Goal: Information Seeking & Learning: Find contact information

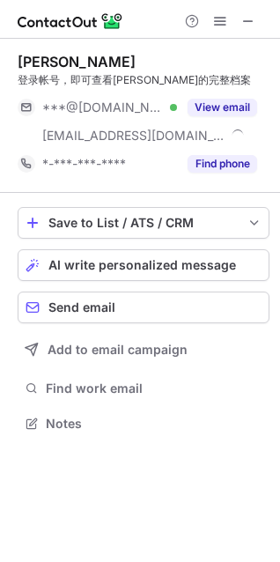
scroll to position [411, 280]
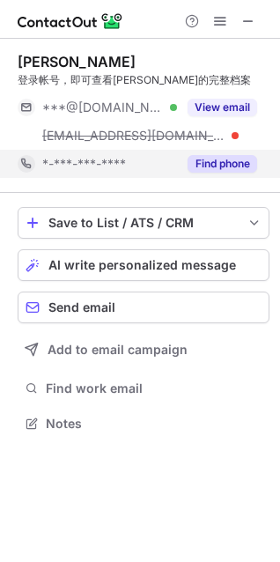
click at [245, 160] on button "Find phone" at bounding box center [223, 164] width 70 height 18
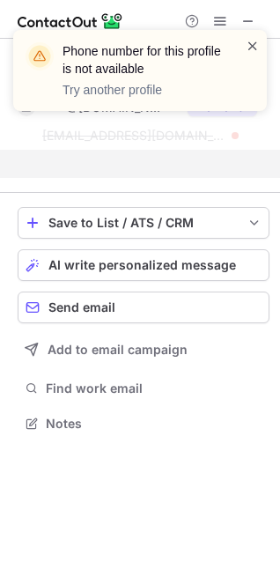
click at [253, 48] on span at bounding box center [253, 46] width 14 height 18
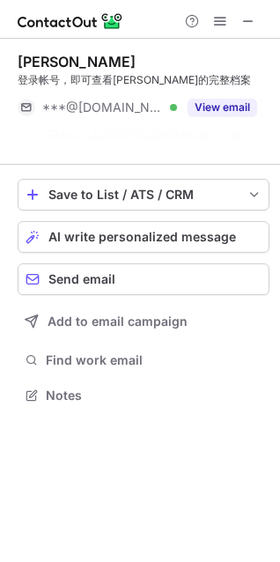
scroll to position [354, 280]
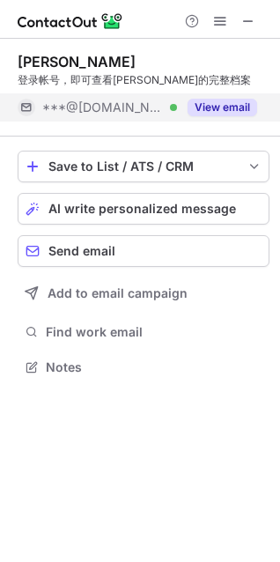
click at [232, 111] on button "View email" at bounding box center [223, 108] width 70 height 18
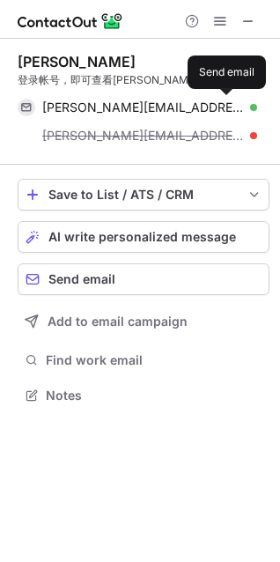
scroll to position [382, 280]
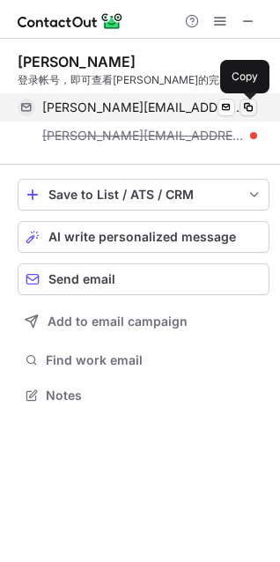
click at [256, 105] on button at bounding box center [249, 108] width 18 height 18
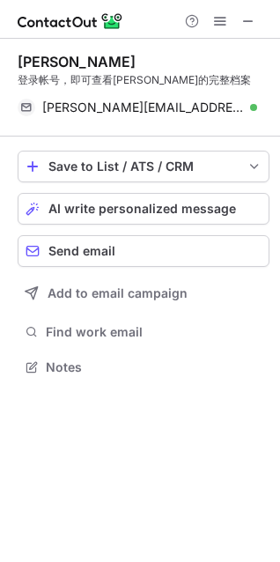
scroll to position [354, 280]
click at [249, 23] on span at bounding box center [248, 21] width 14 height 14
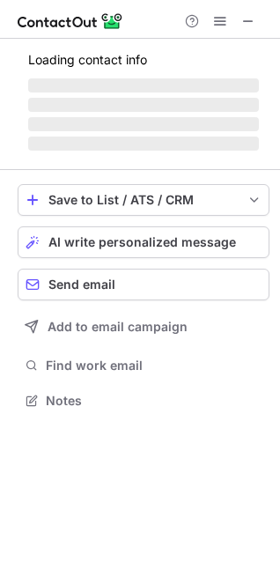
scroll to position [8, 8]
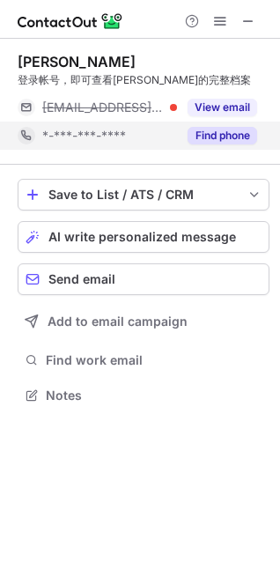
click at [248, 139] on button "Find phone" at bounding box center [223, 136] width 70 height 18
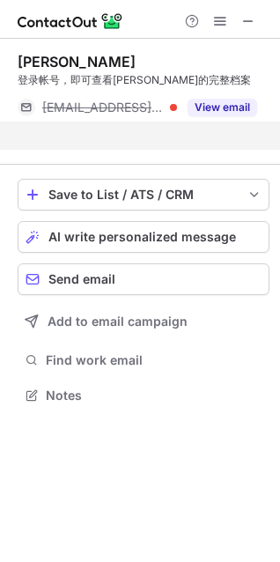
scroll to position [354, 280]
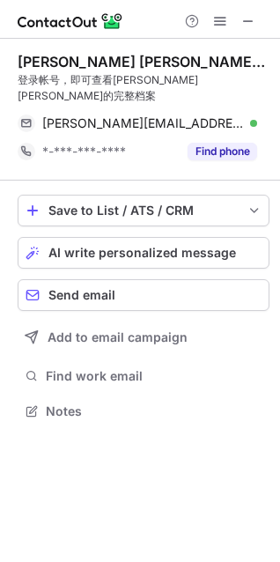
scroll to position [382, 280]
click at [221, 143] on button "Find phone" at bounding box center [223, 152] width 70 height 18
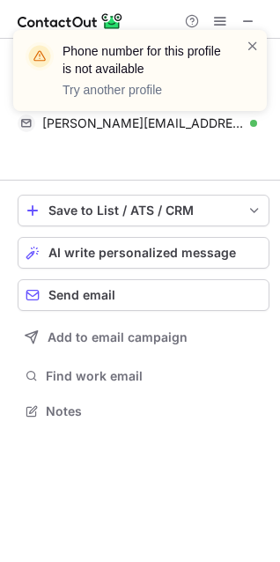
scroll to position [354, 280]
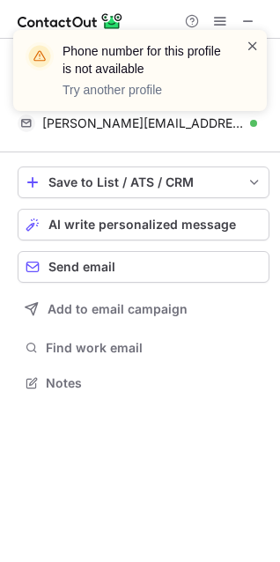
click at [247, 45] on span at bounding box center [253, 46] width 14 height 18
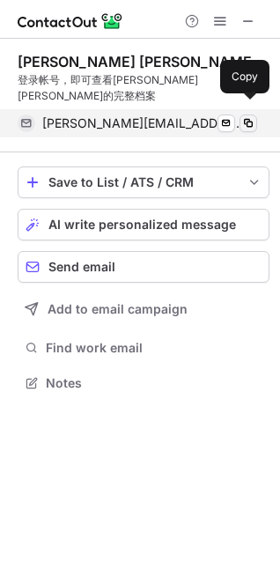
click at [247, 116] on span at bounding box center [248, 123] width 14 height 14
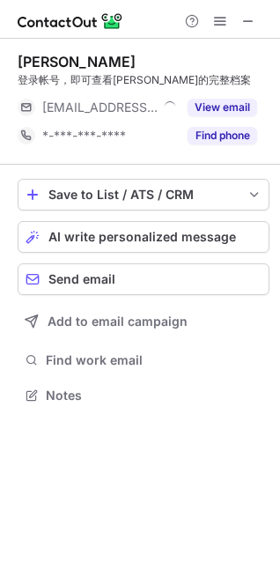
scroll to position [8, 8]
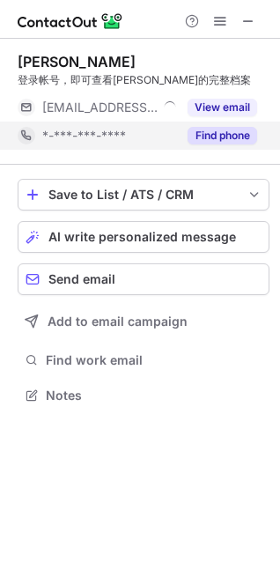
click at [208, 131] on button "Find phone" at bounding box center [223, 136] width 70 height 18
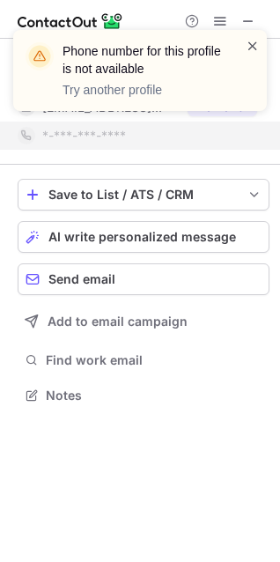
click at [257, 48] on span at bounding box center [253, 46] width 14 height 18
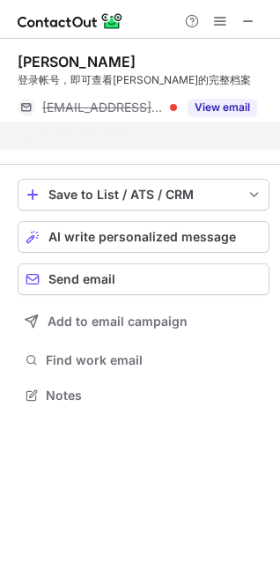
click at [13, 109] on div "notification timer" at bounding box center [13, 109] width 0 height 4
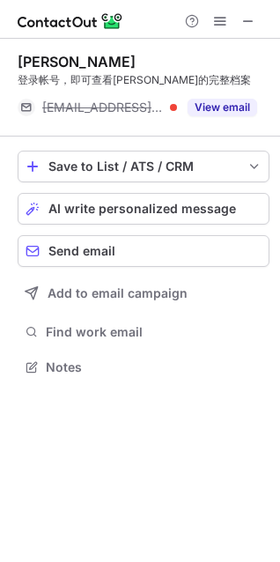
scroll to position [354, 280]
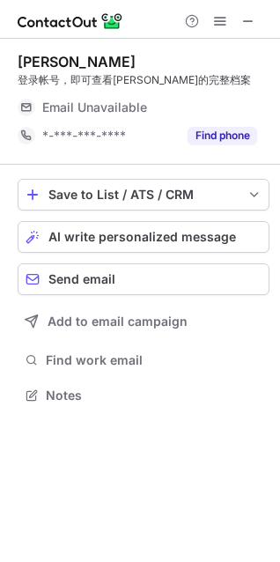
scroll to position [8, 8]
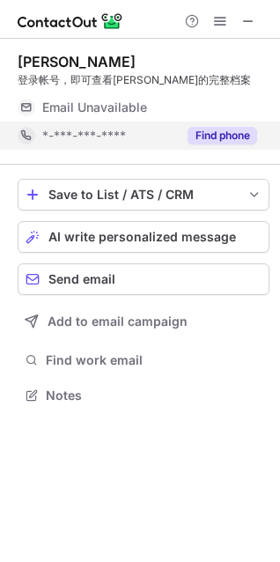
click at [223, 136] on button "Find phone" at bounding box center [223, 136] width 70 height 18
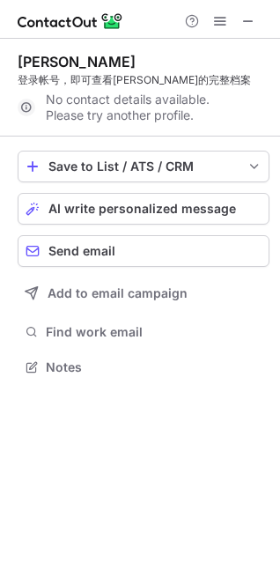
scroll to position [354, 280]
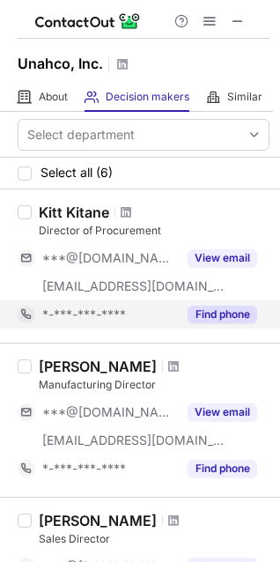
click at [241, 312] on button "Find phone" at bounding box center [223, 315] width 70 height 18
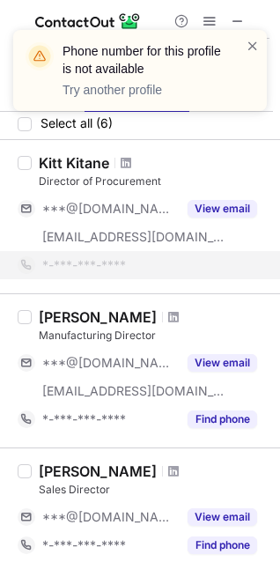
scroll to position [88, 0]
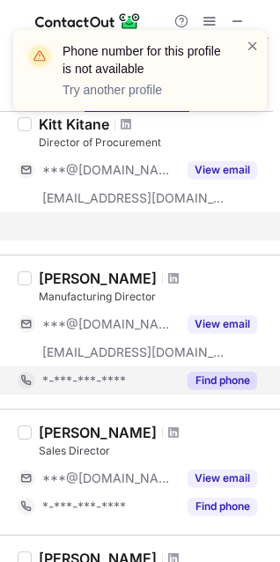
click at [233, 371] on div "[PERSON_NAME] Manufacturing Director ***@[DOMAIN_NAME] [EMAIL_ADDRESS][DOMAIN_N…" at bounding box center [140, 332] width 280 height 154
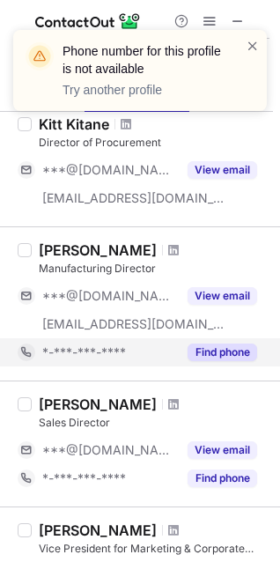
click at [233, 350] on button "Find phone" at bounding box center [223, 353] width 70 height 18
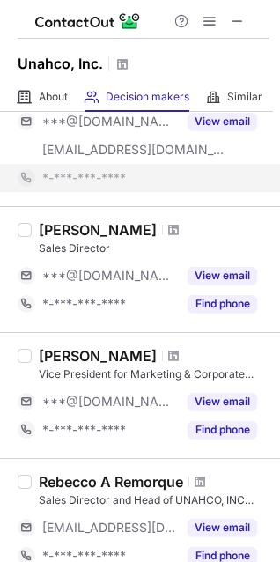
scroll to position [264, 0]
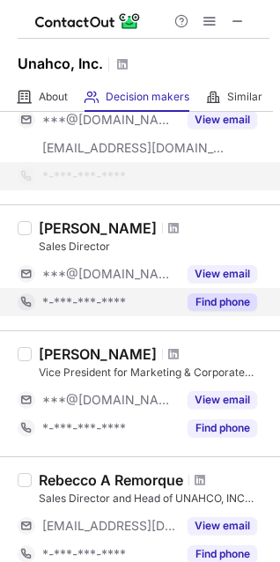
click at [239, 308] on button "Find phone" at bounding box center [223, 302] width 70 height 18
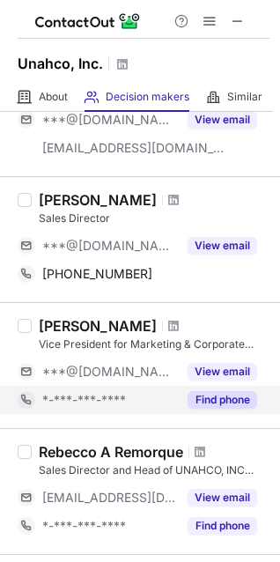
click at [225, 402] on button "Find phone" at bounding box center [223, 400] width 70 height 18
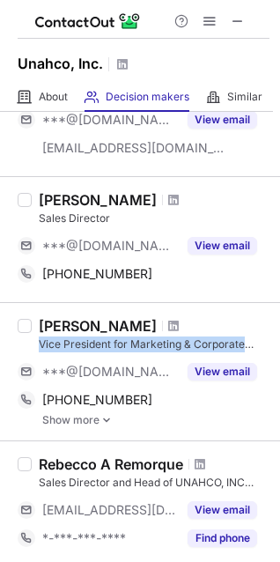
drag, startPoint x: 36, startPoint y: 345, endPoint x: 248, endPoint y: 339, distance: 211.5
click at [248, 339] on div "Edwin Mapanao Vice President for Marketing & Corporate Affairs, Certified Profe…" at bounding box center [151, 371] width 238 height 109
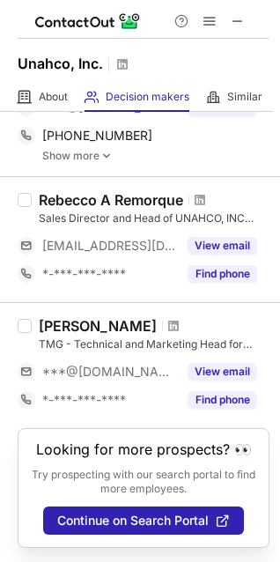
scroll to position [440, 0]
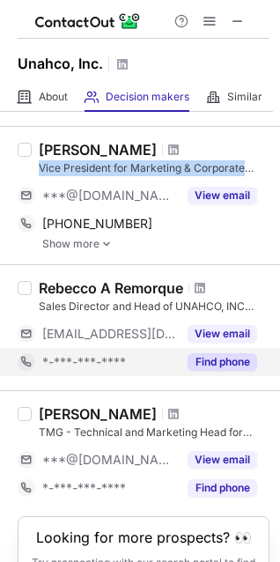
click at [221, 361] on button "Find phone" at bounding box center [223, 362] width 70 height 18
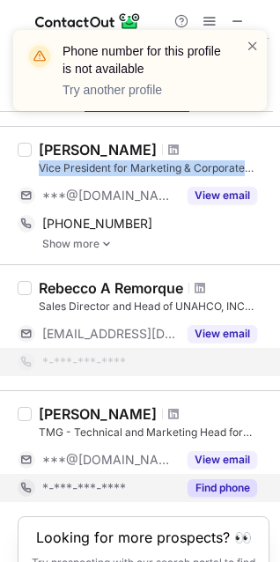
click at [232, 486] on button "Find phone" at bounding box center [223, 488] width 70 height 18
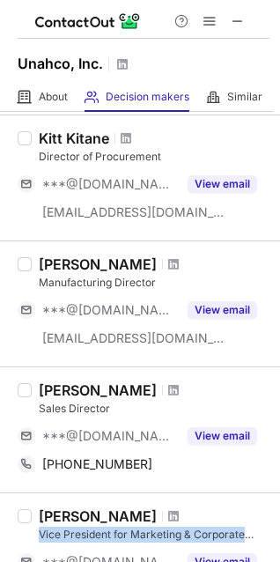
scroll to position [0, 0]
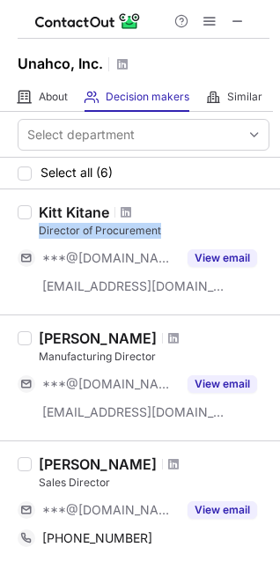
drag, startPoint x: 165, startPoint y: 231, endPoint x: 34, endPoint y: 231, distance: 130.4
click at [34, 231] on div "Kitt Kitane Director of Procurement ***@yahoo.com ***@unahco.com View email" at bounding box center [151, 252] width 238 height 97
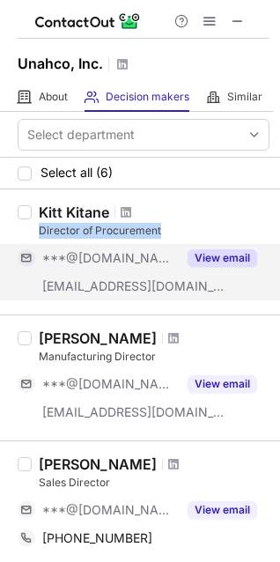
click at [227, 255] on button "View email" at bounding box center [223, 258] width 70 height 18
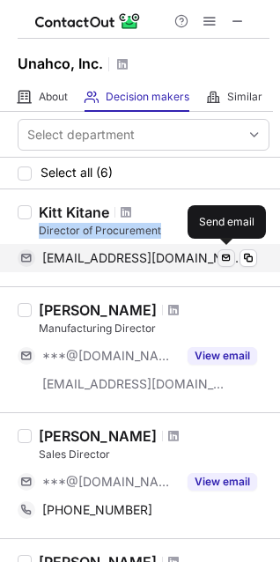
click at [226, 255] on span at bounding box center [226, 258] width 14 height 14
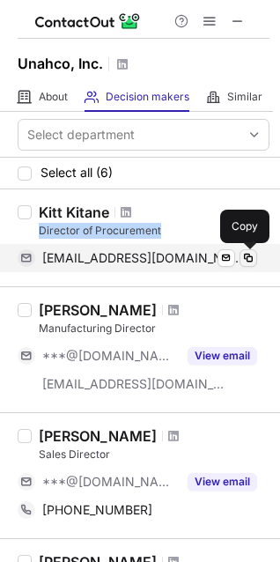
click at [248, 253] on span at bounding box center [248, 258] width 14 height 14
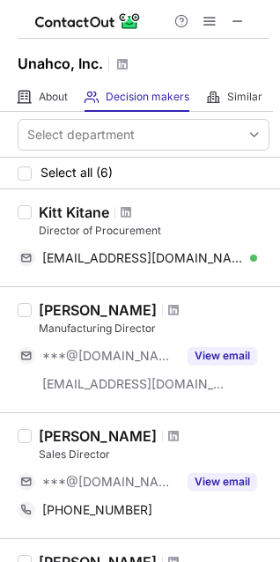
drag, startPoint x: 113, startPoint y: 210, endPoint x: 81, endPoint y: 206, distance: 31.9
click at [115, 207] on div at bounding box center [127, 212] width 24 height 11
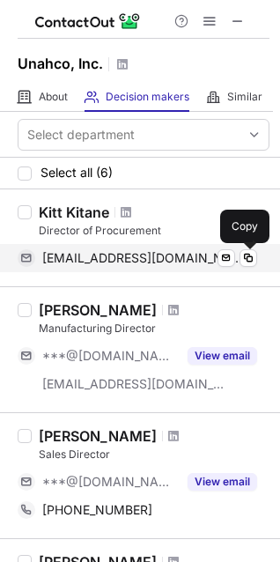
drag, startPoint x: 248, startPoint y: 255, endPoint x: 226, endPoint y: 271, distance: 27.9
click at [248, 255] on span at bounding box center [248, 258] width 14 height 14
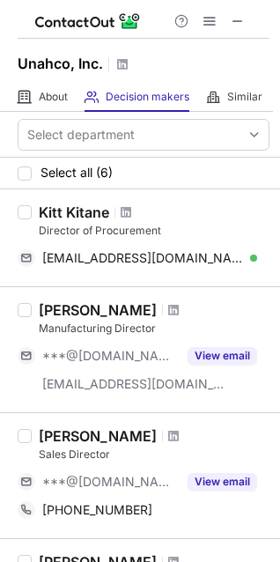
click at [261, 67] on div "Unahco, Inc." at bounding box center [140, 61] width 280 height 44
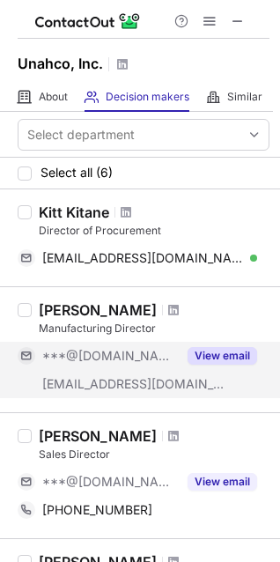
click at [201, 351] on button "View email" at bounding box center [223, 356] width 70 height 18
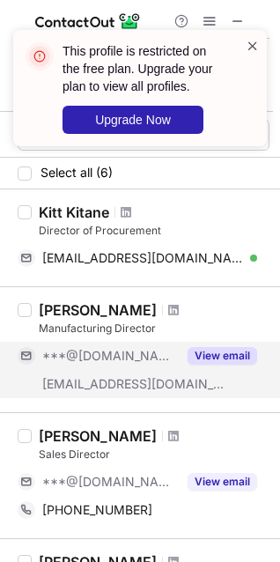
click at [247, 43] on span at bounding box center [253, 46] width 14 height 18
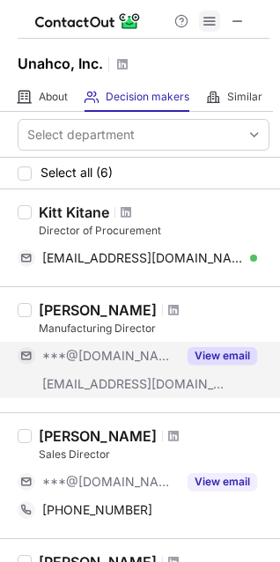
click at [208, 23] on span at bounding box center [210, 21] width 14 height 14
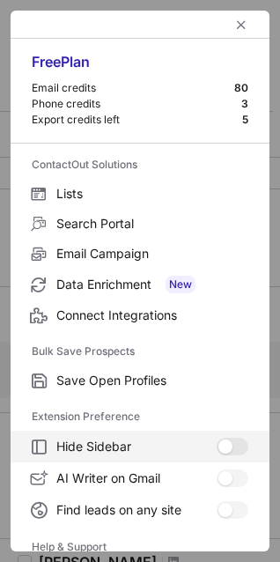
scroll to position [171, 0]
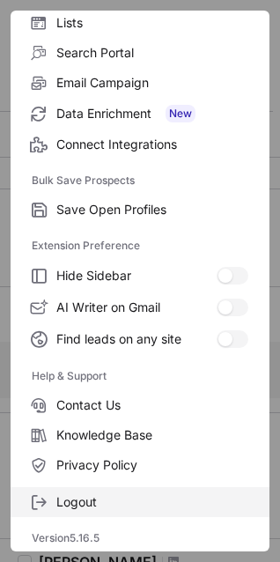
click at [108, 507] on span "Logout" at bounding box center [152, 502] width 192 height 16
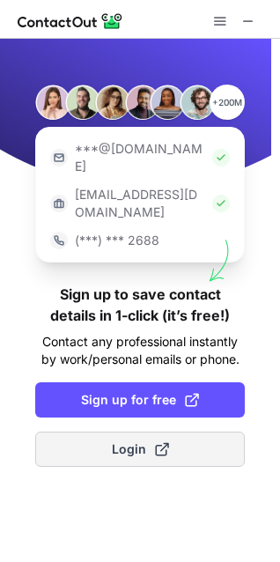
click at [120, 440] on span "Login" at bounding box center [140, 449] width 57 height 18
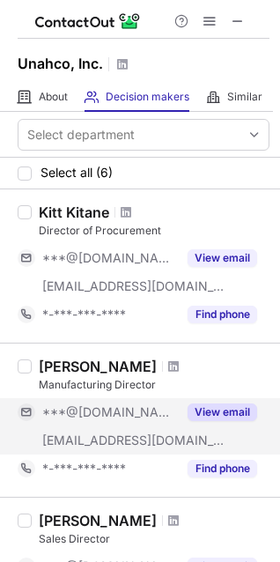
click at [227, 416] on button "View email" at bounding box center [223, 412] width 70 height 18
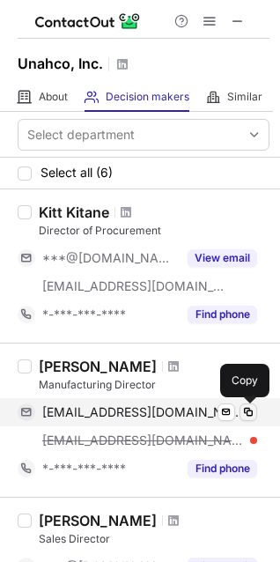
click at [248, 409] on span at bounding box center [248, 412] width 14 height 14
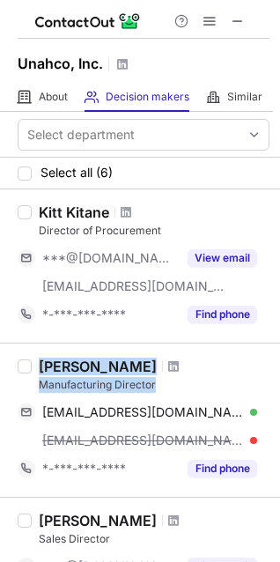
drag, startPoint x: 159, startPoint y: 381, endPoint x: 31, endPoint y: 384, distance: 127.8
click at [31, 384] on div "Malou Tubig Manufacturing Director maloutubig@gmail.com Verified Send email Cop…" at bounding box center [140, 420] width 280 height 154
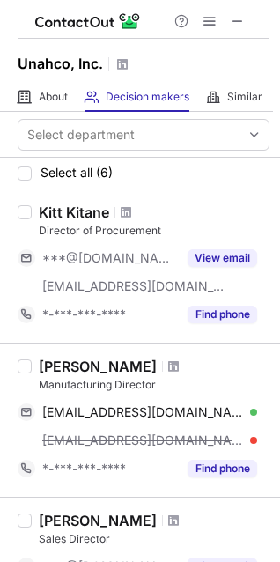
click at [114, 394] on div "Malou Tubig Manufacturing Director maloutubig@gmail.com Verified Send email Cop…" at bounding box center [151, 420] width 238 height 125
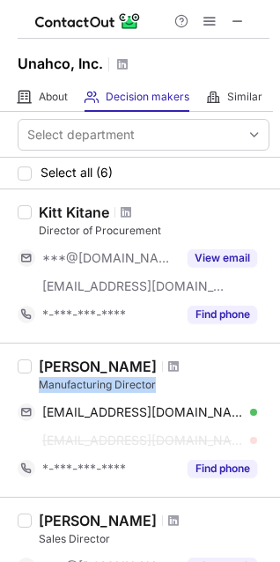
drag, startPoint x: 143, startPoint y: 389, endPoint x: 35, endPoint y: 388, distance: 107.5
click at [35, 388] on div "Malou Tubig Manufacturing Director maloutubig@gmail.com Verified Send email Cop…" at bounding box center [151, 420] width 238 height 125
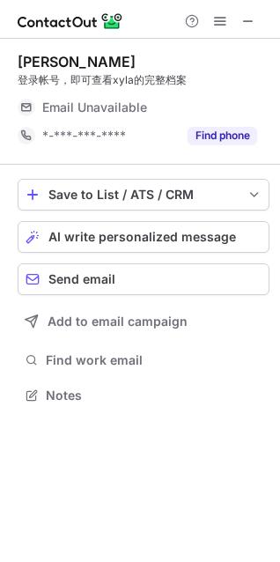
scroll to position [8, 8]
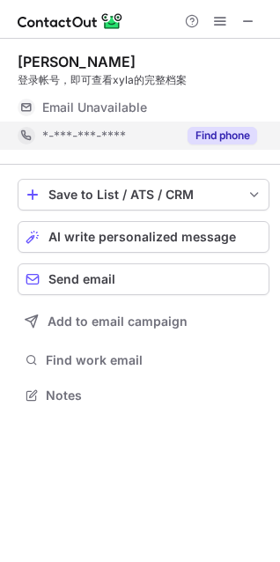
click at [226, 127] on button "Find phone" at bounding box center [223, 136] width 70 height 18
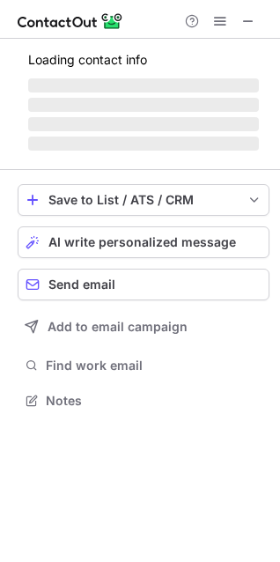
scroll to position [8, 8]
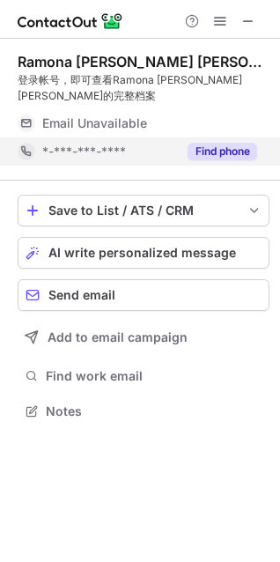
click at [240, 143] on button "Find phone" at bounding box center [223, 152] width 70 height 18
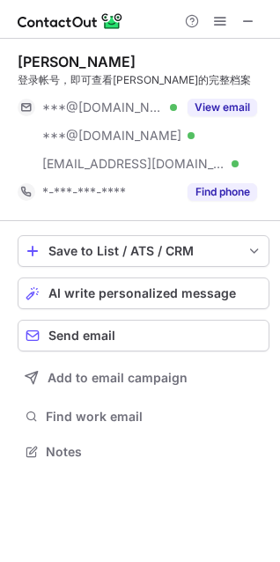
scroll to position [439, 280]
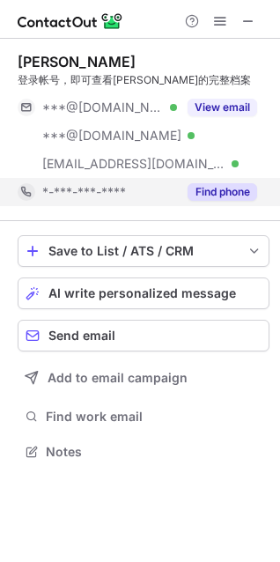
click at [247, 196] on button "Find phone" at bounding box center [223, 192] width 70 height 18
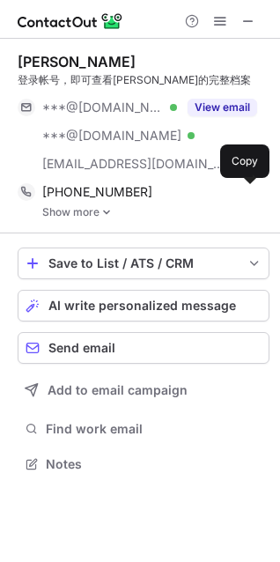
scroll to position [451, 280]
